Goal: Transaction & Acquisition: Download file/media

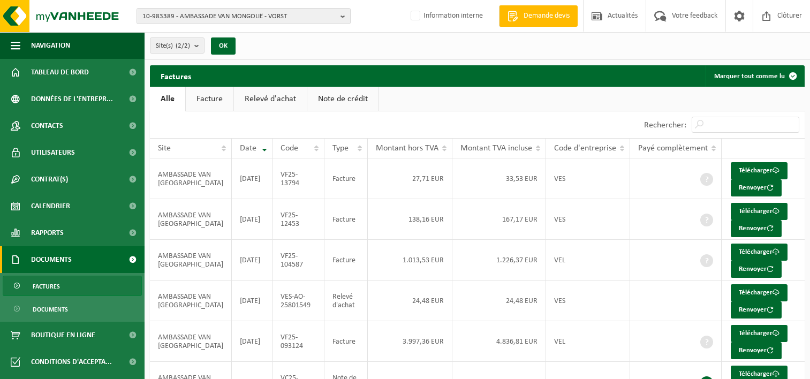
scroll to position [101, 0]
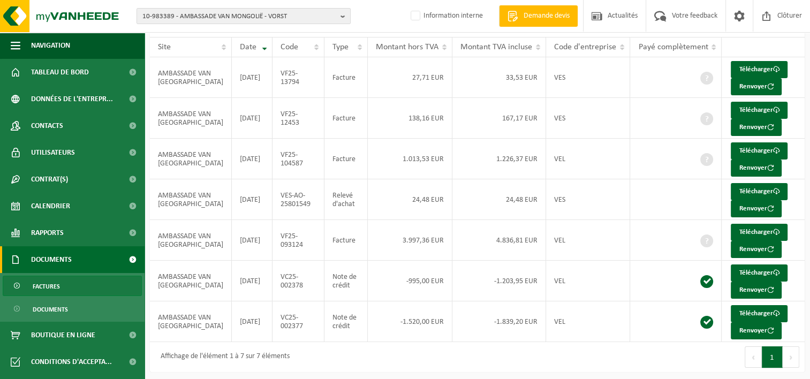
click at [193, 16] on span "10-983389 - AMBASSADE VAN MONGOLIË - VORST" at bounding box center [239, 17] width 194 height 16
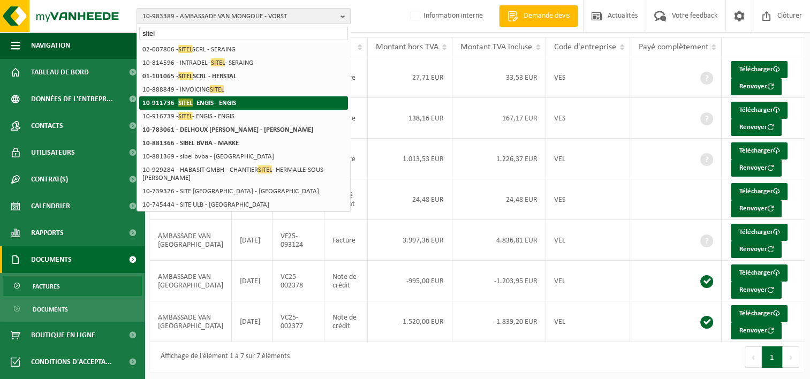
type input "sitel"
click at [242, 102] on li "10-911736 - SITEL - ENGIS - ENGIS" at bounding box center [243, 102] width 209 height 13
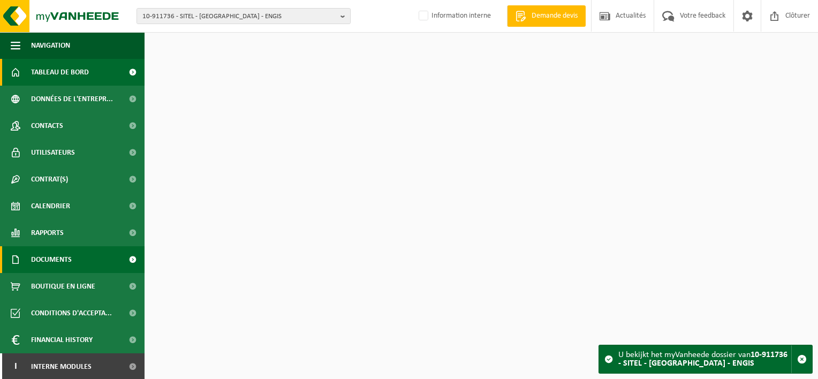
click at [64, 261] on span "Documents" at bounding box center [51, 259] width 41 height 27
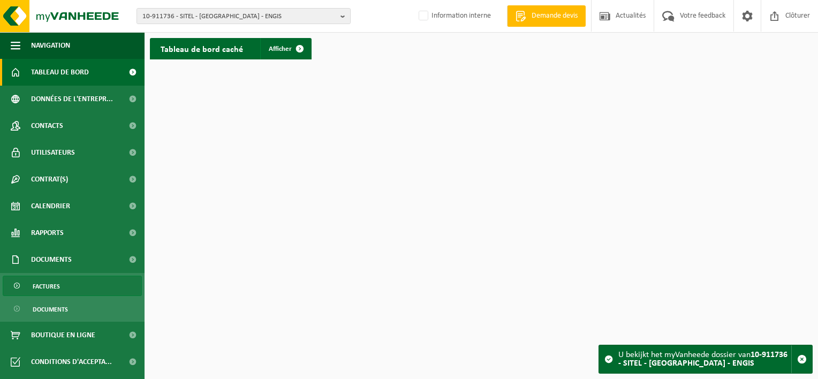
click at [62, 291] on link "Factures" at bounding box center [72, 286] width 139 height 20
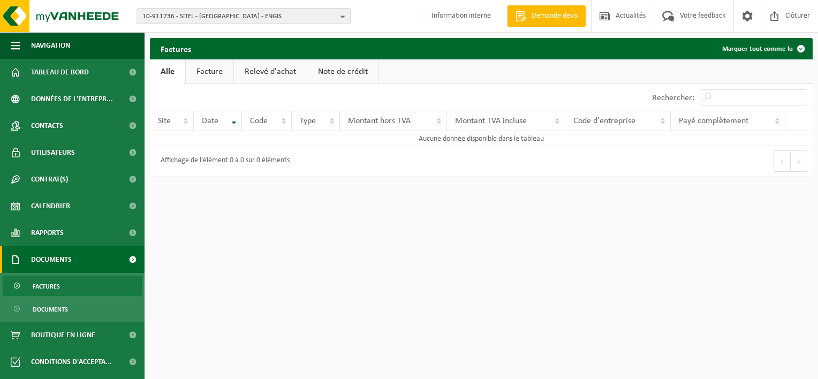
click at [58, 283] on span "Factures" at bounding box center [46, 286] width 27 height 20
click at [211, 17] on span "10-911736 - SITEL - [GEOGRAPHIC_DATA] - ENGIS" at bounding box center [239, 17] width 194 height 16
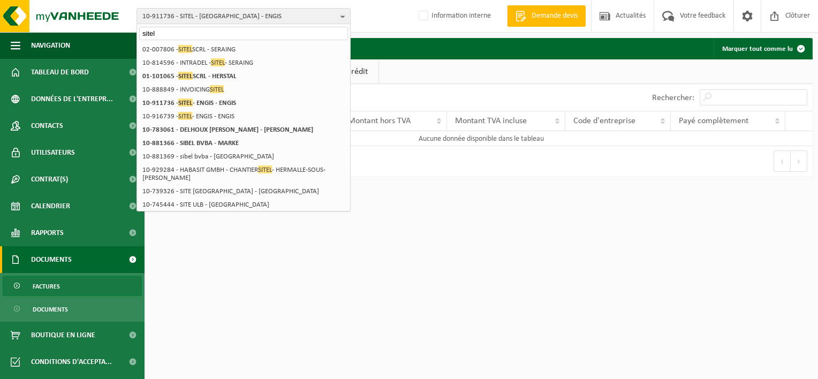
click at [146, 32] on input "sitel" at bounding box center [243, 33] width 209 height 13
paste input "01-101065"
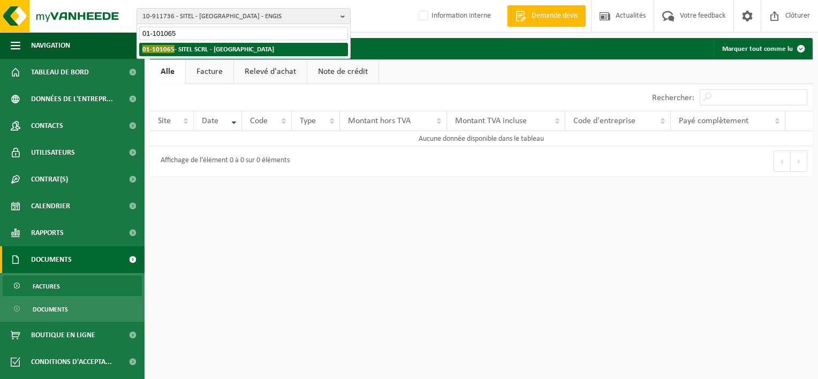
type input "01-101065"
click at [221, 49] on strong "01-101065 - SITEL SCRL - HERSTAL" at bounding box center [208, 49] width 132 height 8
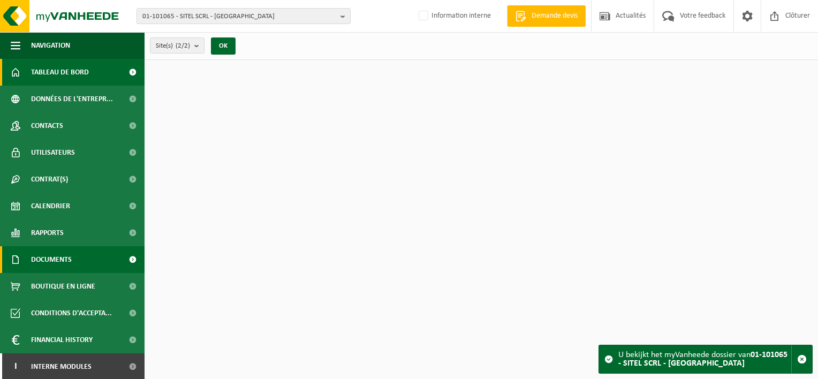
click at [66, 257] on span "Documents" at bounding box center [51, 259] width 41 height 27
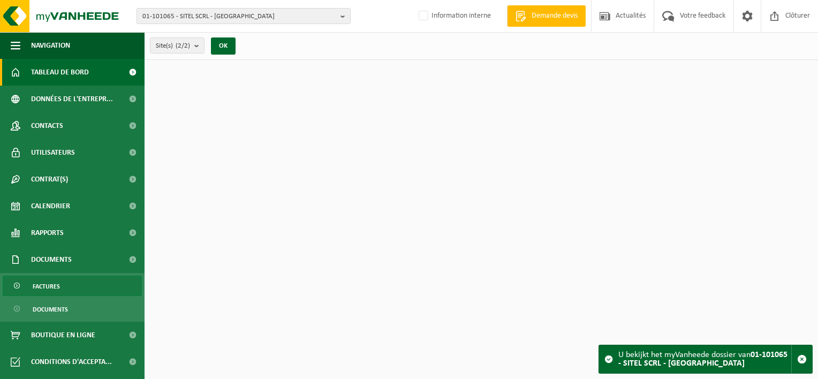
click at [67, 281] on link "Factures" at bounding box center [72, 286] width 139 height 20
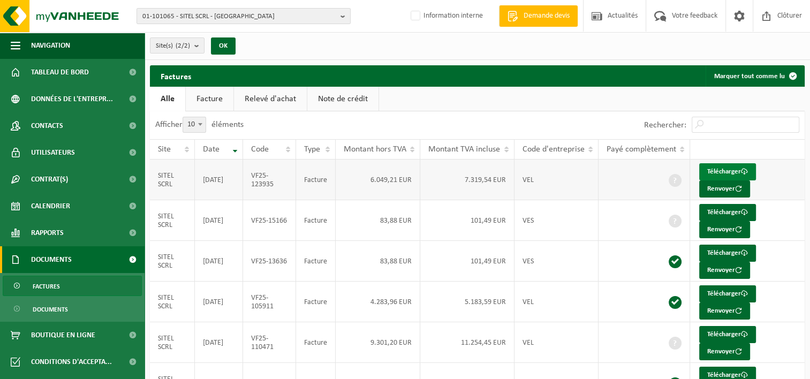
click at [717, 168] on link "Télécharger" at bounding box center [727, 171] width 57 height 17
